Goal: Task Accomplishment & Management: Use online tool/utility

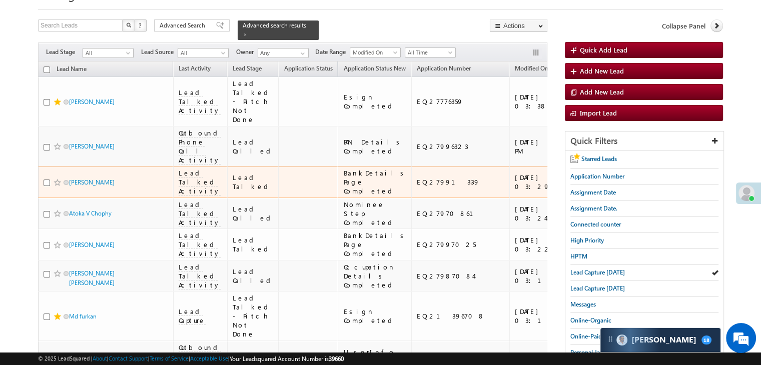
scroll to position [50, 0]
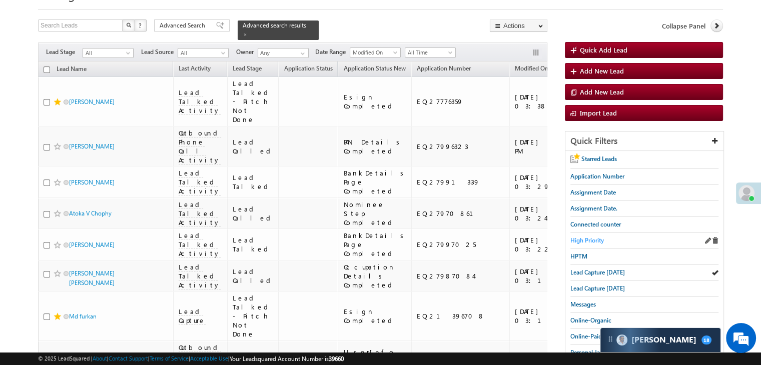
click at [589, 237] on span "High Priority" at bounding box center [587, 241] width 34 height 8
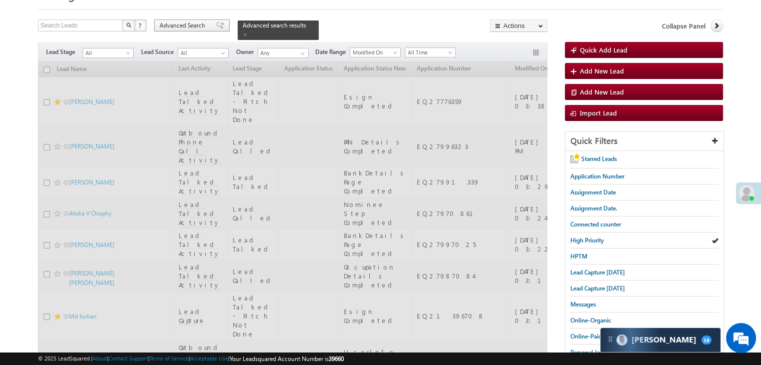
click at [190, 25] on span "Advanced Search" at bounding box center [184, 25] width 49 height 9
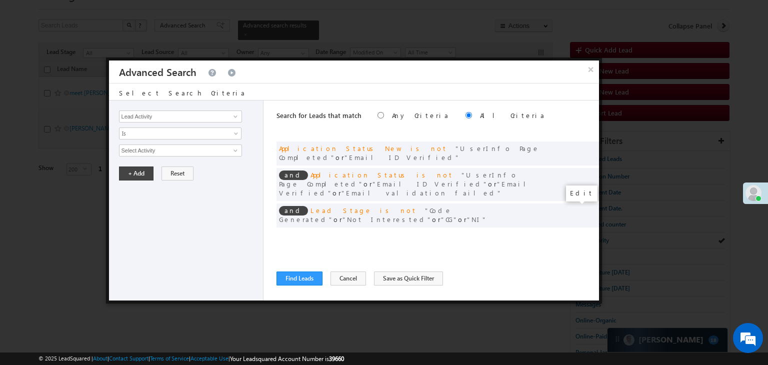
click at [577, 233] on span at bounding box center [576, 236] width 7 height 7
click at [171, 165] on input "[DATE]" at bounding box center [148, 168] width 59 height 13
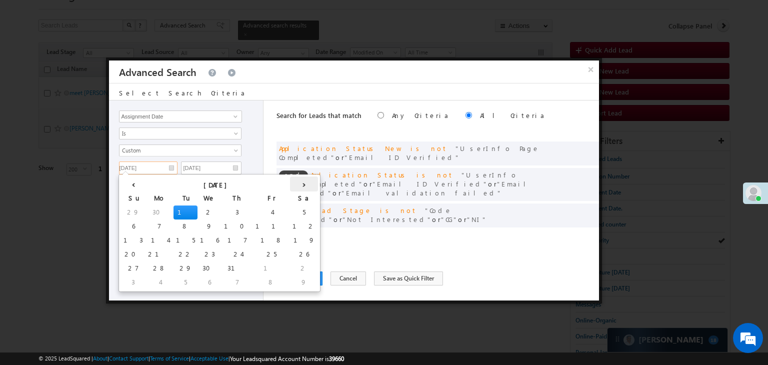
click at [290, 179] on th "›" at bounding box center [304, 184] width 28 height 15
drag, startPoint x: 169, startPoint y: 266, endPoint x: 177, endPoint y: 248, distance: 20.0
click at [218, 266] on td "27" at bounding box center [230, 269] width 25 height 14
type input "[DATE]"
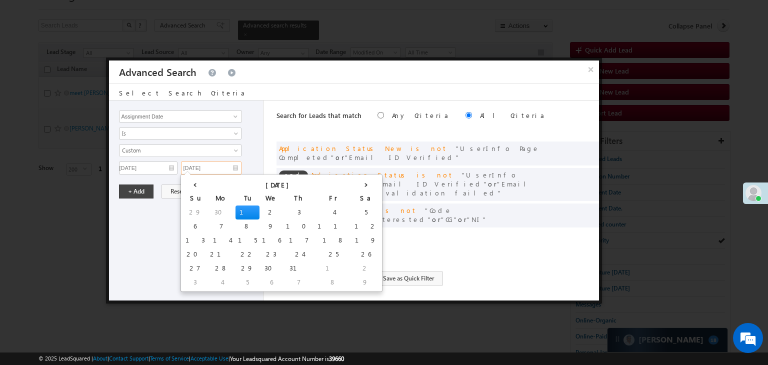
click at [226, 165] on input "[DATE]" at bounding box center [211, 168] width 61 height 13
click at [352, 183] on th "›" at bounding box center [366, 184] width 28 height 15
click at [304, 267] on td "28" at bounding box center [318, 269] width 28 height 14
type input "[DATE]"
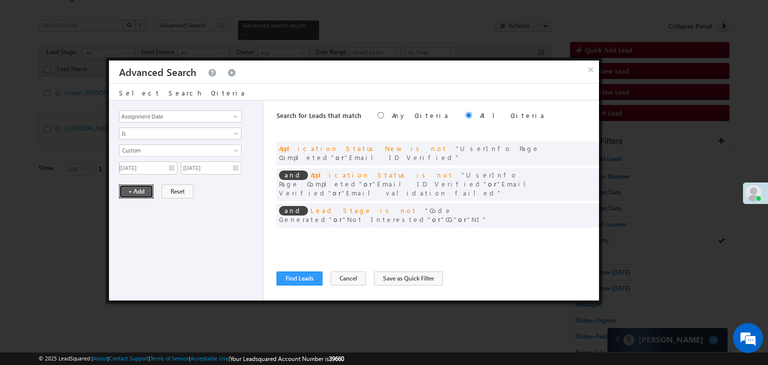
click at [140, 195] on button "+ Add" at bounding box center [136, 192] width 35 height 14
click at [301, 273] on button "Find Leads" at bounding box center [300, 279] width 46 height 14
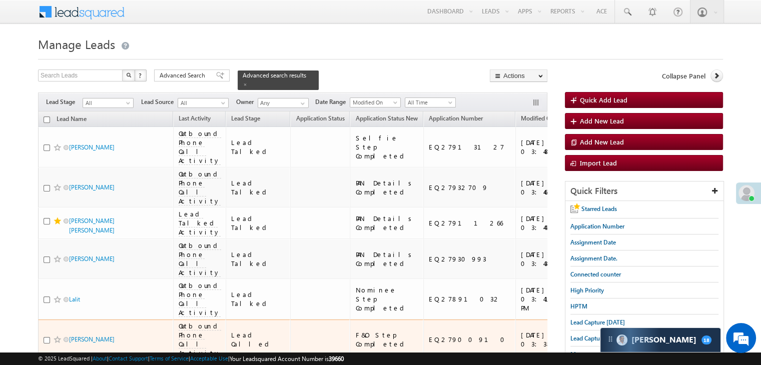
scroll to position [200, 0]
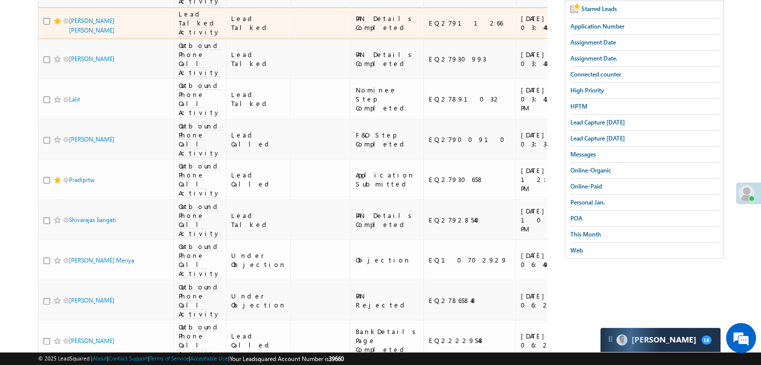
click at [57, 25] on span at bounding box center [58, 21] width 8 height 8
click at [429, 28] on div "EQ27911266" at bounding box center [470, 23] width 82 height 9
copy div "EQ27911266"
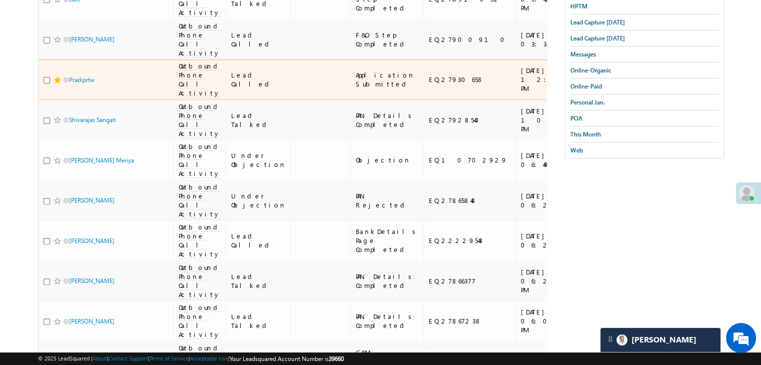
scroll to position [300, 0]
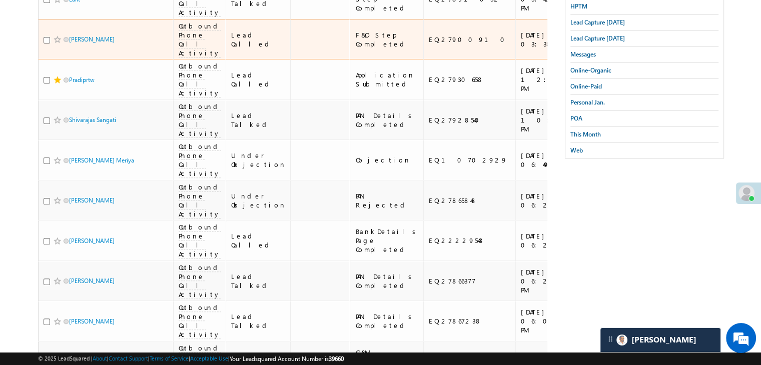
click at [429, 44] on div "EQ27900910" at bounding box center [470, 39] width 82 height 9
copy div "EQ27900910"
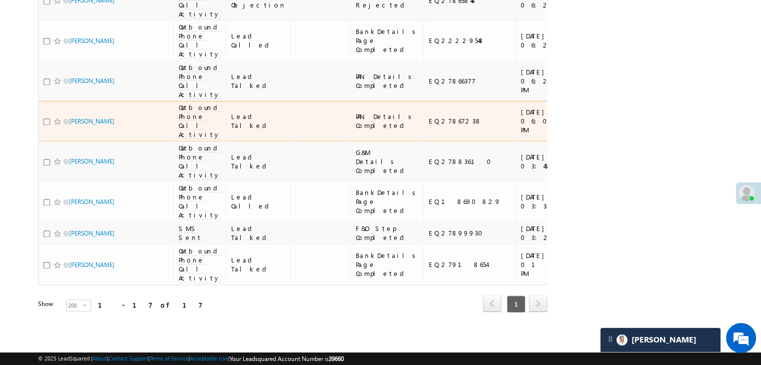
scroll to position [750, 0]
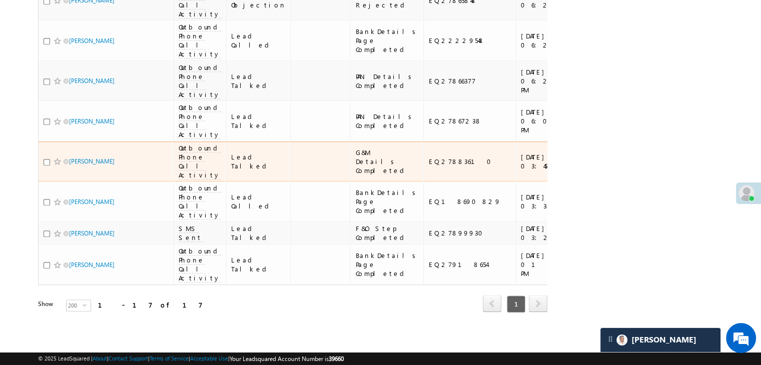
click at [429, 157] on div "EQ27883610" at bounding box center [470, 161] width 82 height 9
copy div "EQ27883610"
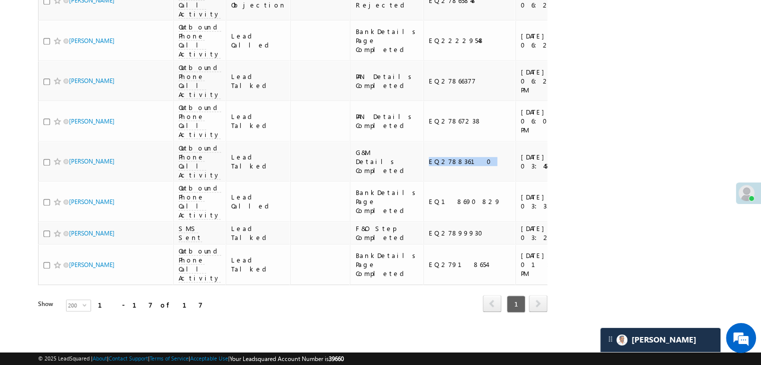
scroll to position [830, 0]
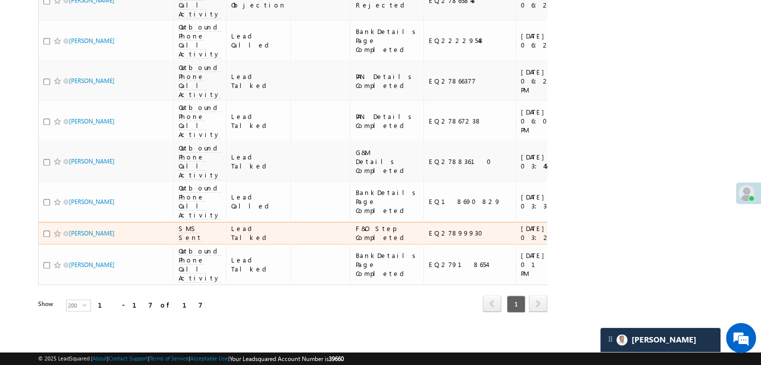
click at [429, 229] on div "EQ27899930" at bounding box center [470, 233] width 82 height 9
copy div "EQ27899930"
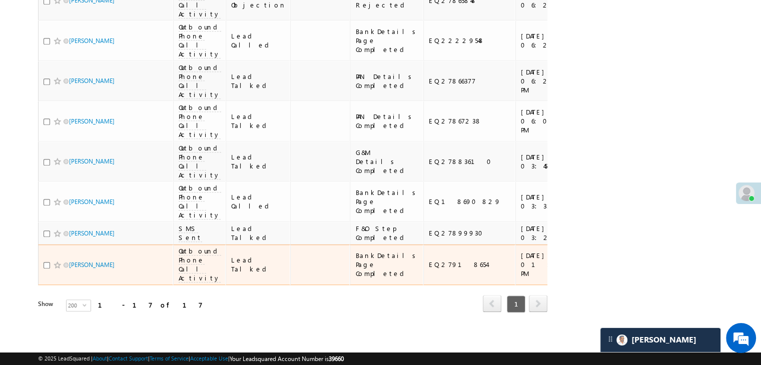
click at [429, 260] on div "EQ27918654" at bounding box center [470, 264] width 82 height 9
copy div "EQ27918654"
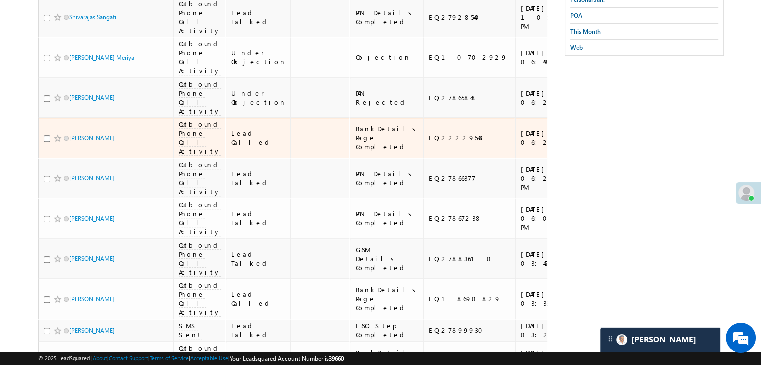
scroll to position [380, 0]
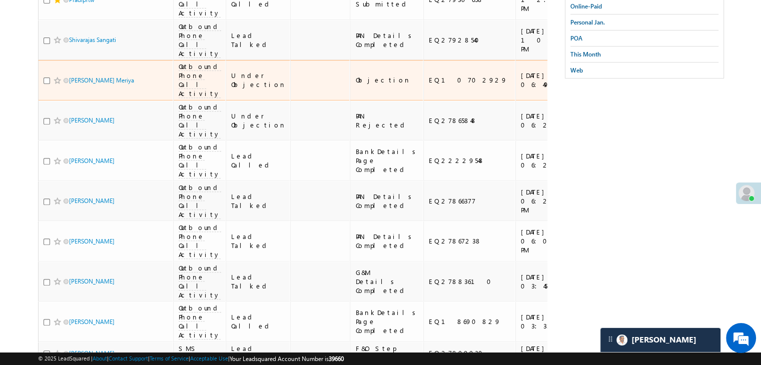
click at [429, 85] on div "EQ10702929" at bounding box center [470, 80] width 82 height 9
copy div "EQ10702929"
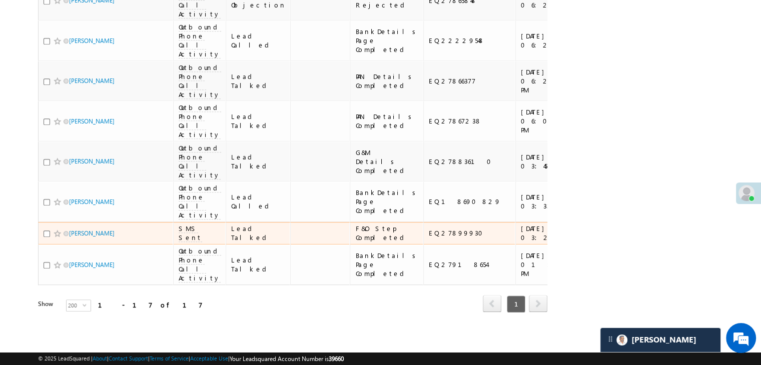
scroll to position [730, 0]
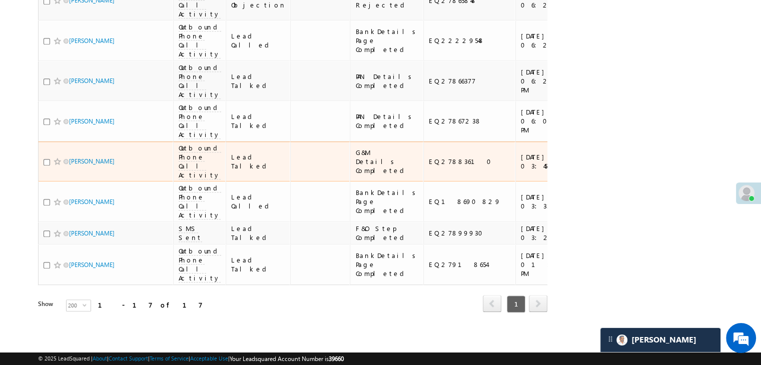
click at [585, 171] on div "[URL][DOMAIN_NAME]" at bounding box center [615, 162] width 61 height 18
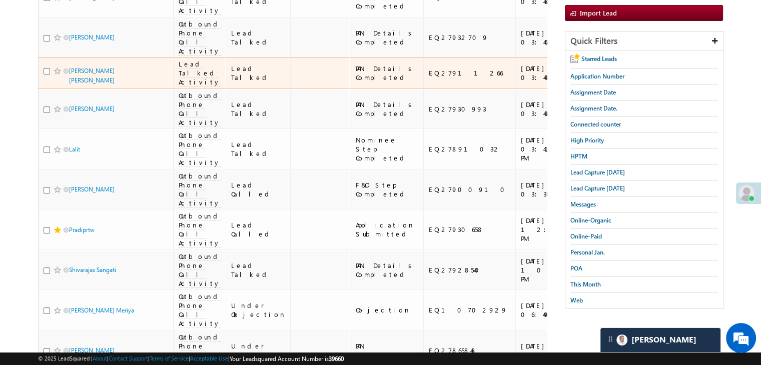
scroll to position [200, 0]
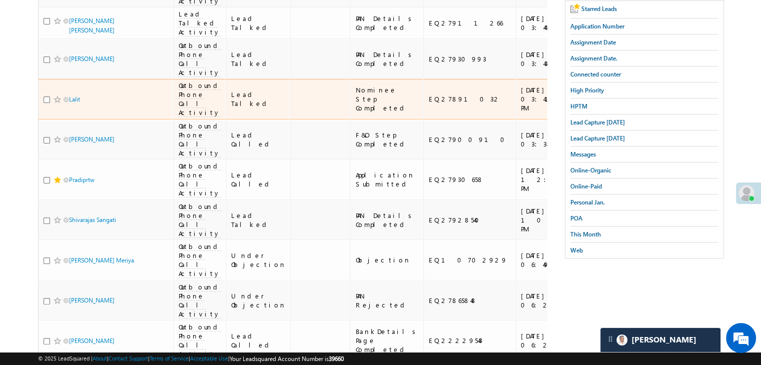
click at [585, 108] on div "[URL][DOMAIN_NAME]" at bounding box center [615, 99] width 61 height 18
drag, startPoint x: 516, startPoint y: 188, endPoint x: 528, endPoint y: 196, distance: 14.2
click at [585, 108] on div "[URL][DOMAIN_NAME]" at bounding box center [615, 99] width 61 height 18
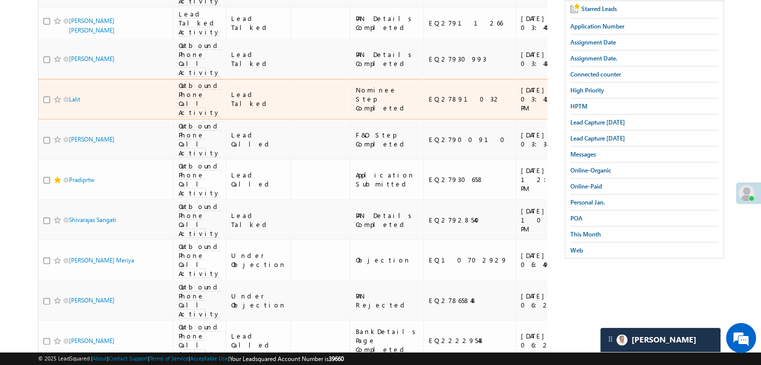
click at [585, 108] on div "[URL][DOMAIN_NAME]" at bounding box center [615, 99] width 61 height 18
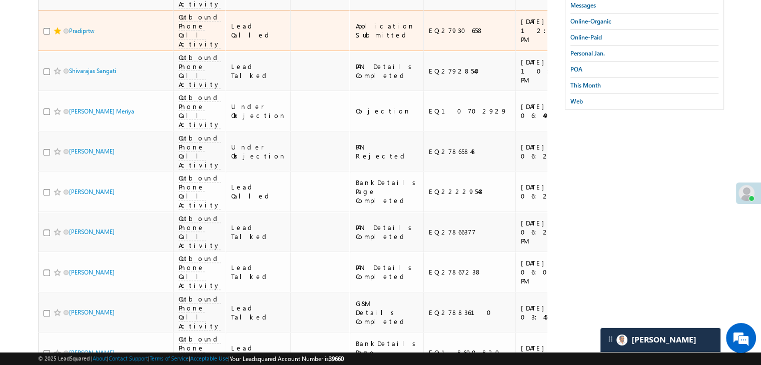
scroll to position [350, 0]
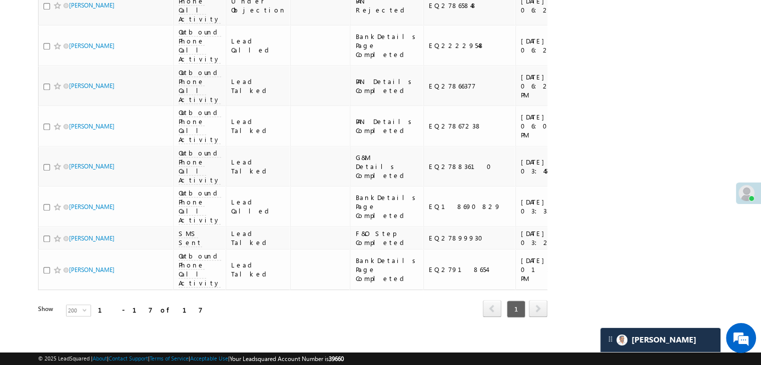
scroll to position [500, 0]
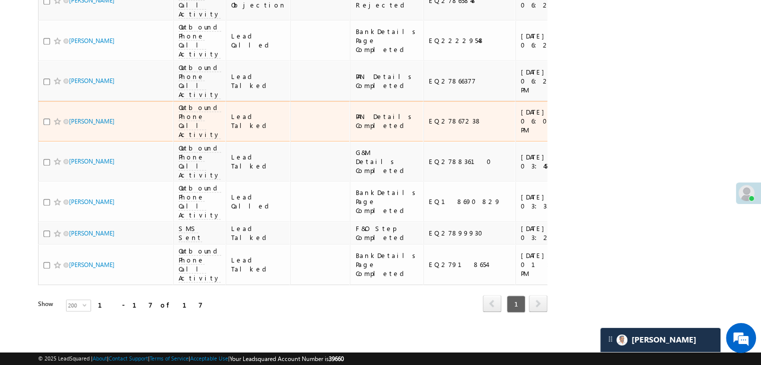
scroll to position [600, 0]
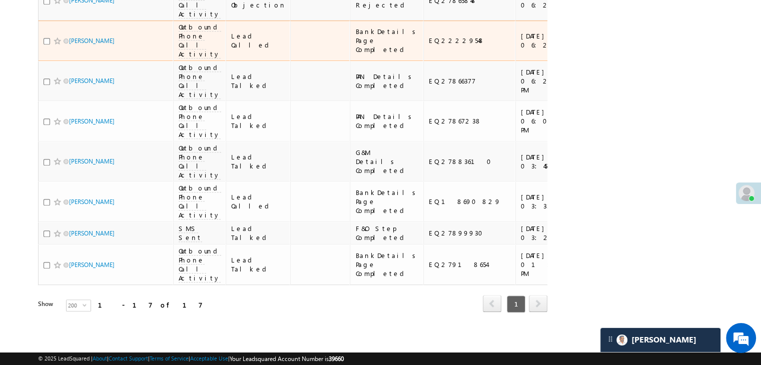
click at [585, 50] on div "[URL][DOMAIN_NAME]" at bounding box center [615, 41] width 61 height 18
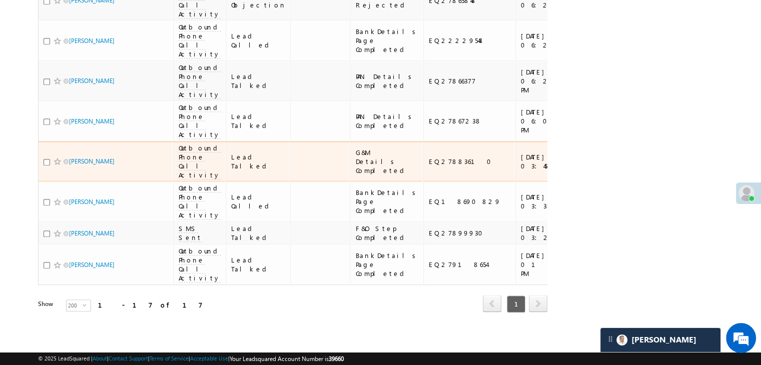
scroll to position [750, 0]
click at [585, 153] on div "[URL][DOMAIN_NAME]" at bounding box center [615, 162] width 61 height 18
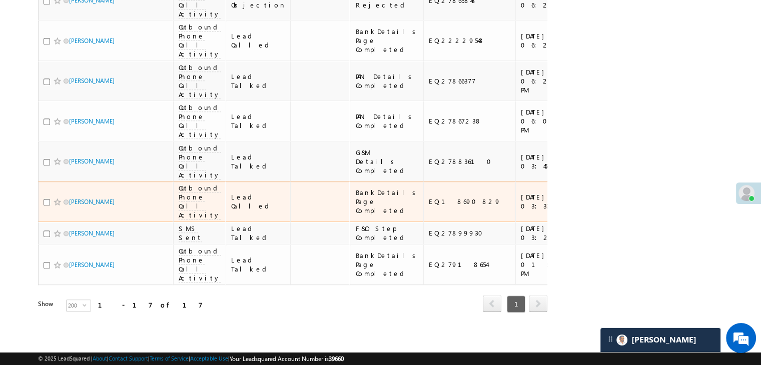
click at [585, 200] on div "[URL][DOMAIN_NAME]" at bounding box center [615, 202] width 61 height 18
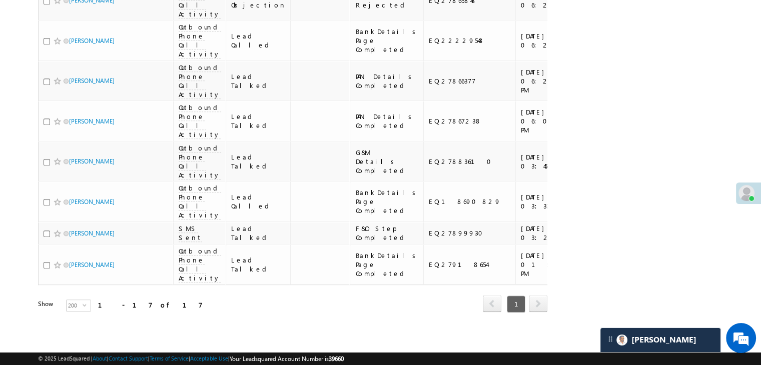
scroll to position [830, 0]
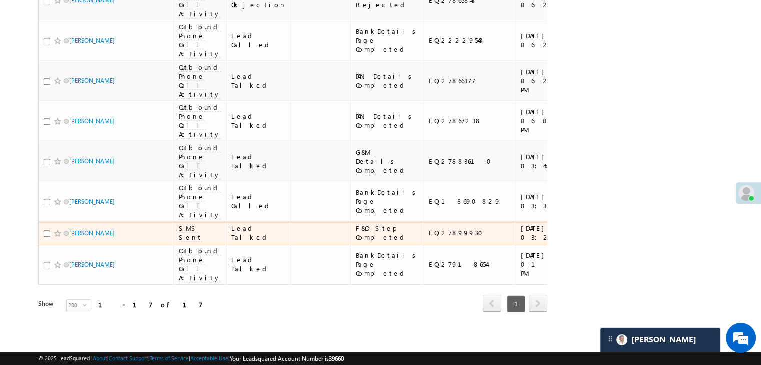
click at [585, 224] on div "[URL][DOMAIN_NAME]" at bounding box center [615, 233] width 61 height 18
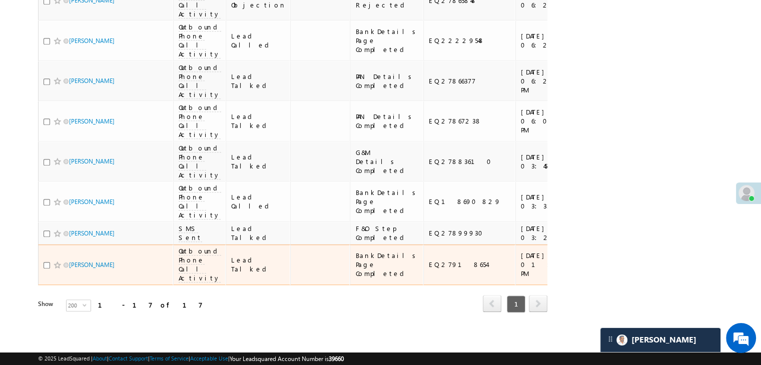
click at [585, 256] on div "[URL][DOMAIN_NAME]" at bounding box center [615, 265] width 61 height 18
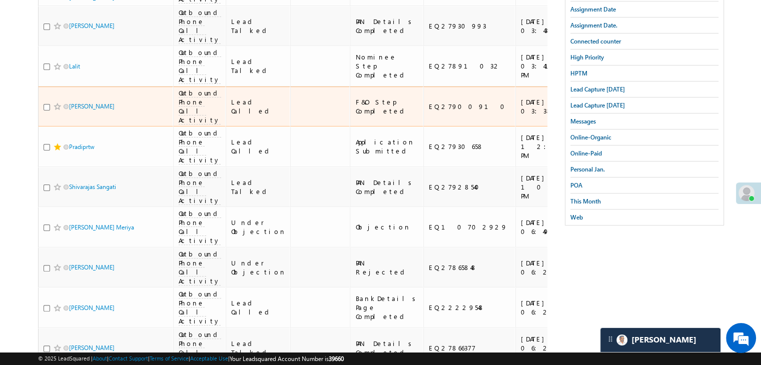
scroll to position [230, 0]
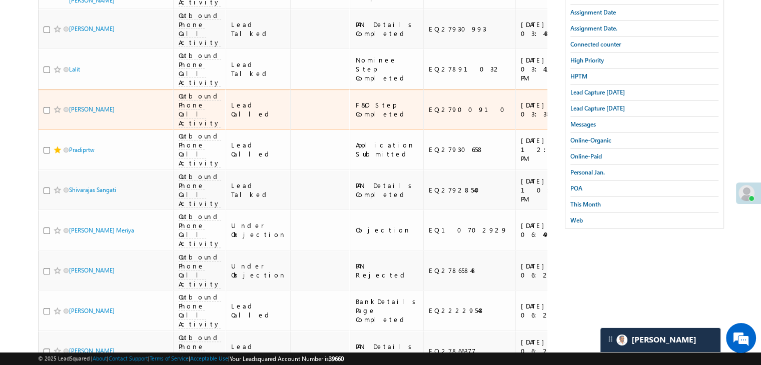
click at [585, 119] on div "[URL][DOMAIN_NAME]" at bounding box center [615, 110] width 61 height 18
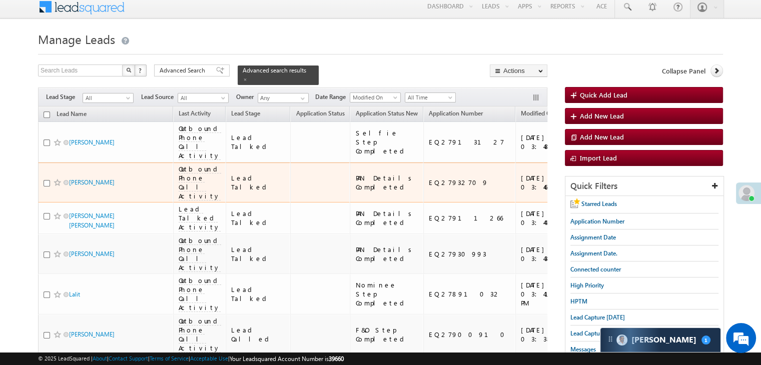
scroll to position [0, 0]
